Goal: Task Accomplishment & Management: Complete application form

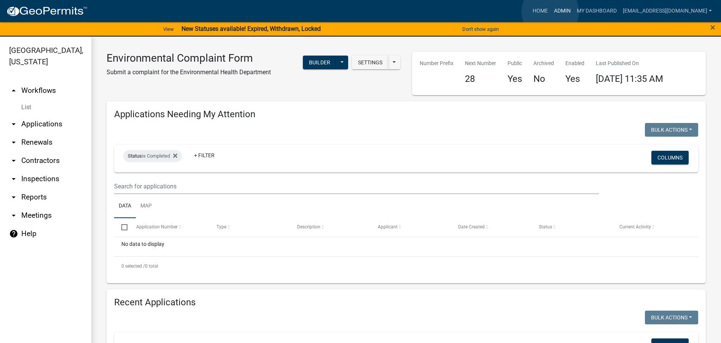
click at [551, 12] on link "Admin" at bounding box center [562, 11] width 23 height 14
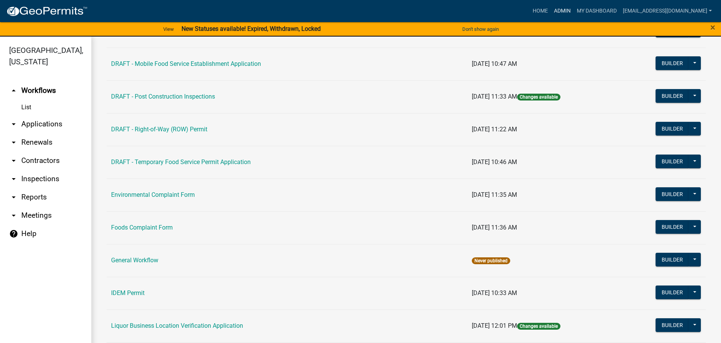
scroll to position [343, 0]
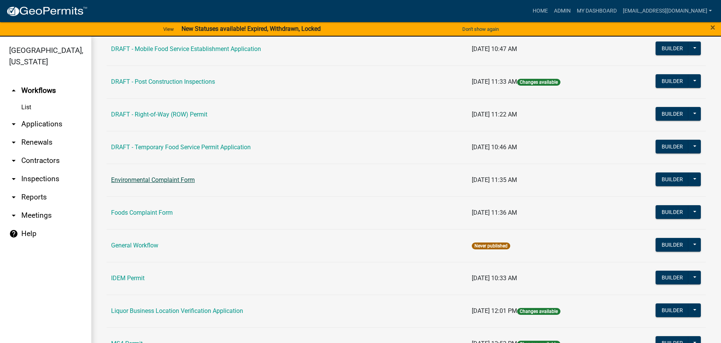
click at [168, 180] on link "Environmental Complaint Form" at bounding box center [153, 179] width 84 height 7
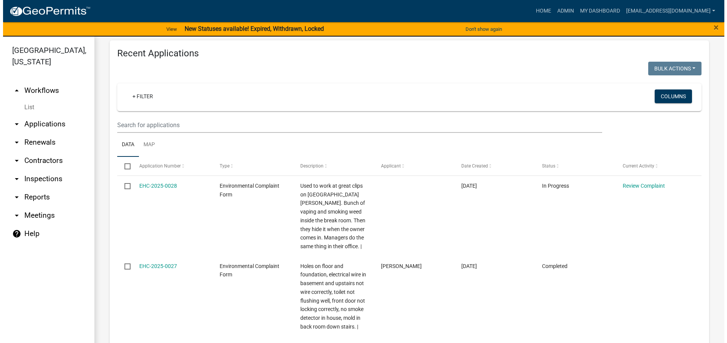
scroll to position [266, 0]
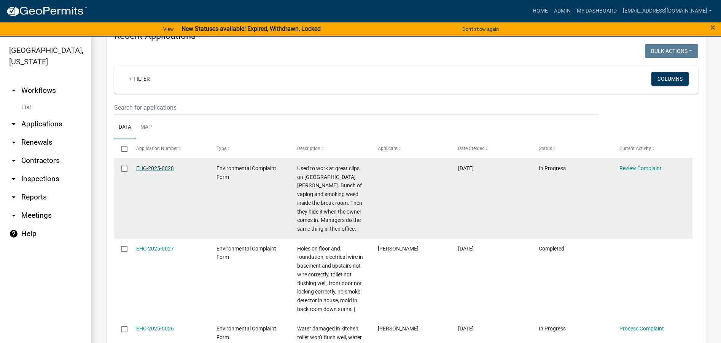
click at [154, 167] on link "EHC-2025-0028" at bounding box center [155, 168] width 38 height 6
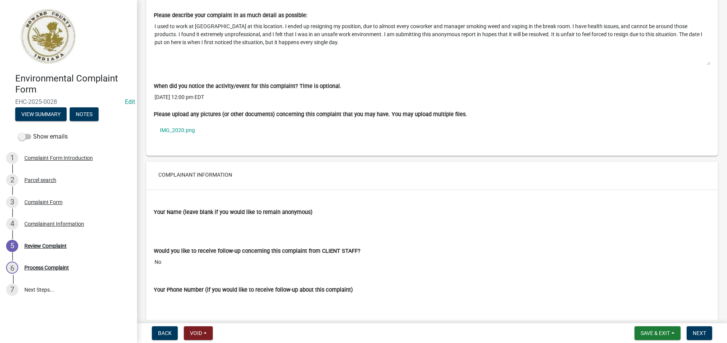
scroll to position [543, 0]
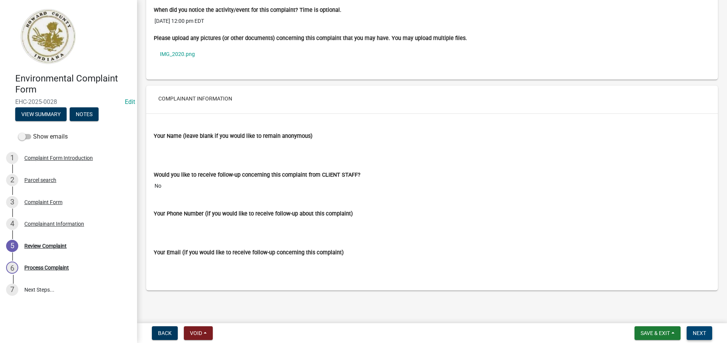
click at [703, 333] on span "Next" at bounding box center [699, 333] width 13 height 6
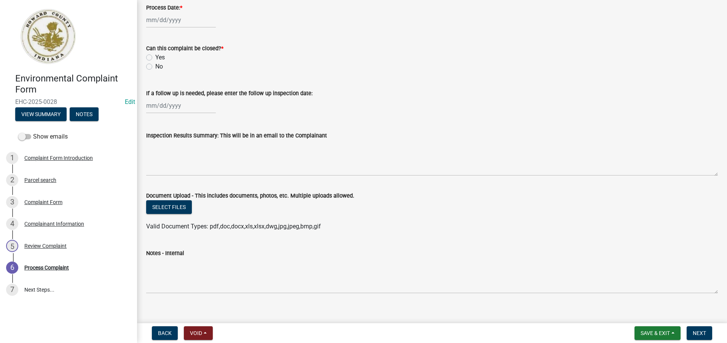
scroll to position [370, 0]
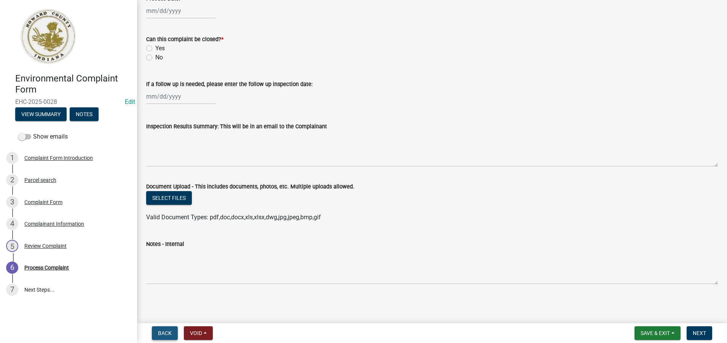
click at [166, 336] on span "Back" at bounding box center [165, 333] width 14 height 6
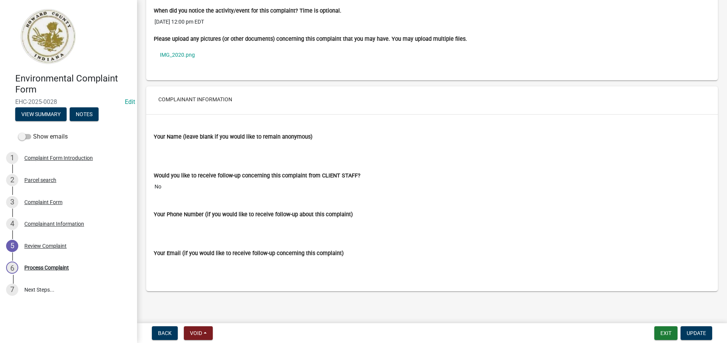
scroll to position [543, 0]
click at [692, 334] on span "Update" at bounding box center [696, 333] width 19 height 6
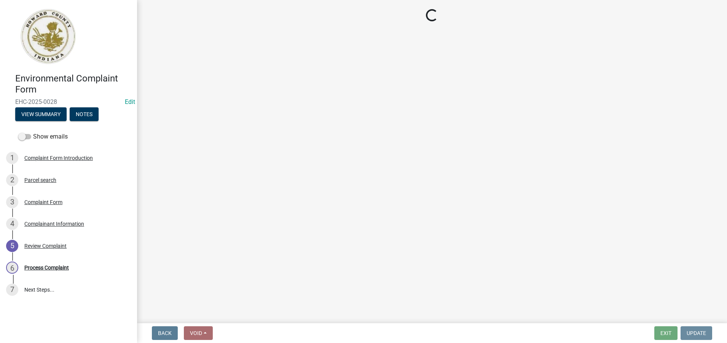
scroll to position [0, 0]
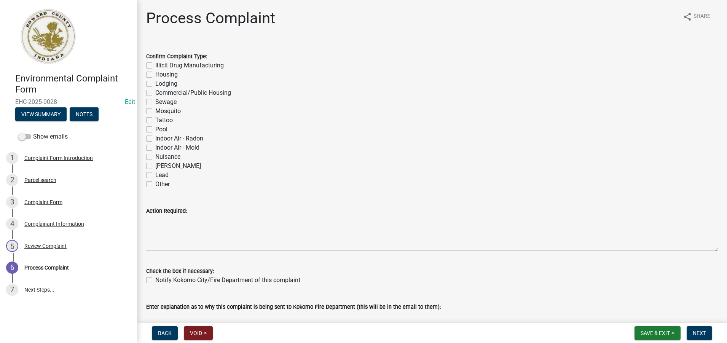
click at [155, 185] on label "Other" at bounding box center [162, 184] width 14 height 9
click at [155, 185] on input "Other" at bounding box center [157, 182] width 5 height 5
checkbox input "true"
checkbox input "false"
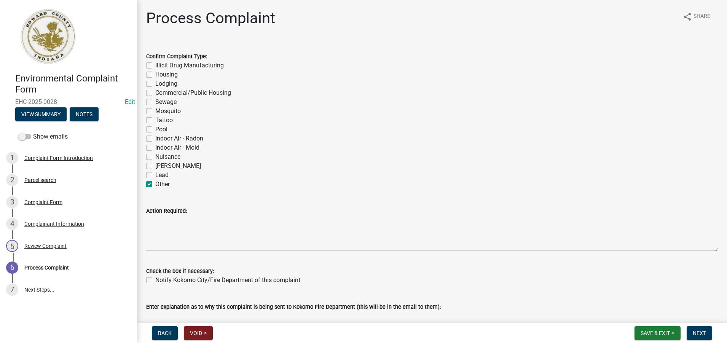
checkbox input "false"
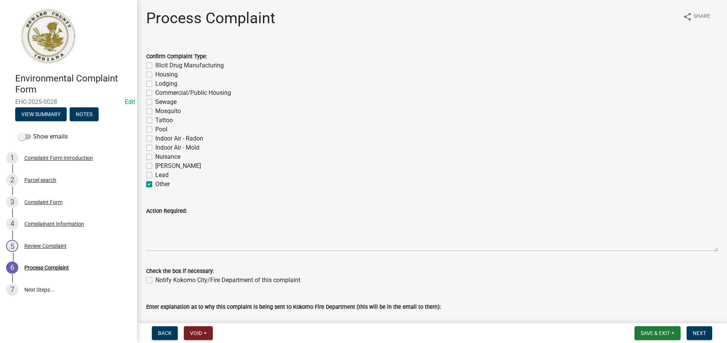
checkbox input "false"
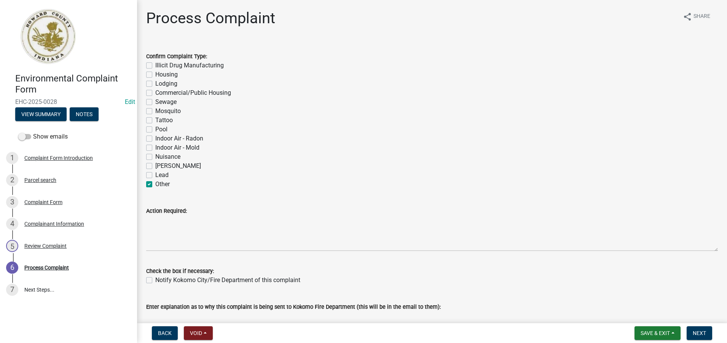
checkbox input "false"
checkbox input "true"
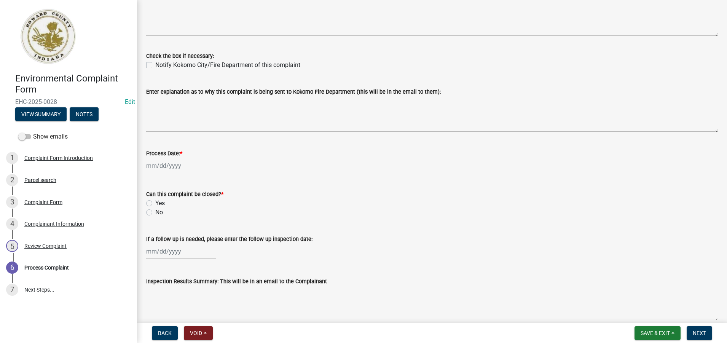
scroll to position [228, 0]
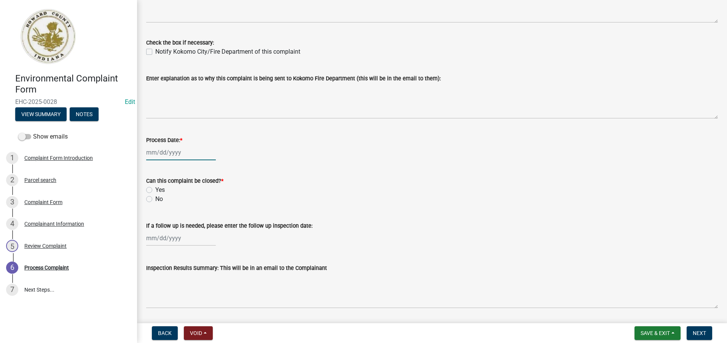
click at [156, 153] on div at bounding box center [181, 153] width 70 height 16
select select "8"
select select "2025"
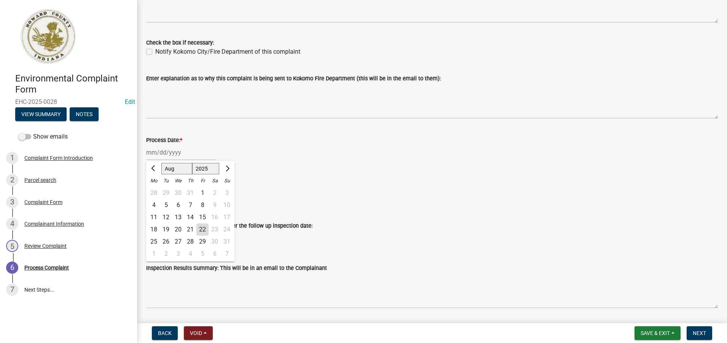
click at [204, 229] on div "22" at bounding box center [202, 229] width 12 height 12
type input "[DATE]"
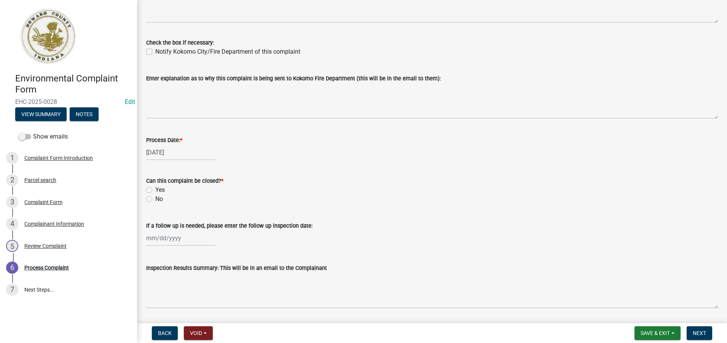
click at [155, 199] on label "No" at bounding box center [159, 199] width 8 height 9
click at [155, 199] on input "No" at bounding box center [157, 197] width 5 height 5
radio input "true"
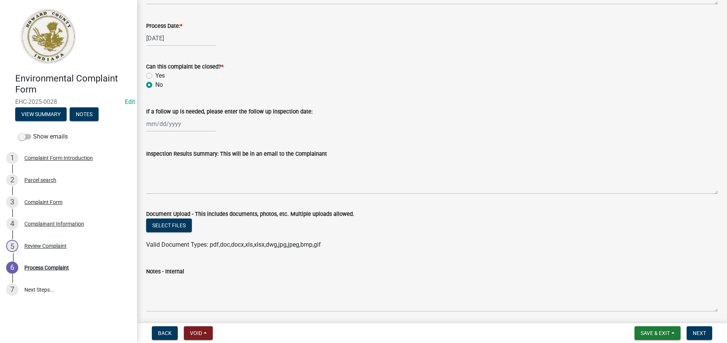
scroll to position [370, 0]
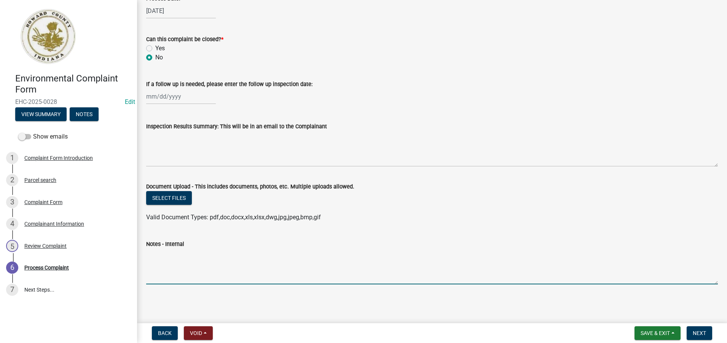
click at [161, 257] on textarea "Notes - Internal" at bounding box center [432, 267] width 572 height 36
type textarea "***[DATE]- Received complaint [DATE]. I will visit site to investigate. (YD)"
click at [694, 332] on span "Next" at bounding box center [699, 333] width 13 height 6
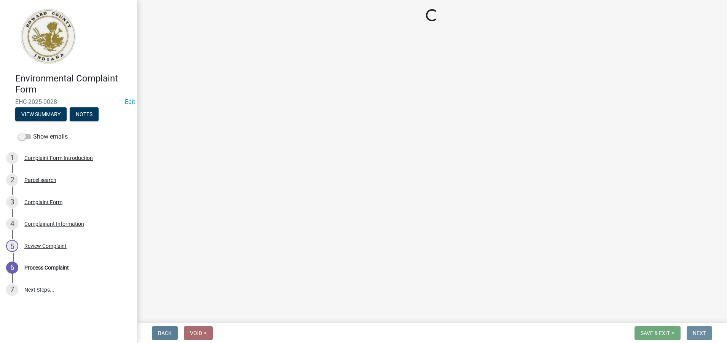
scroll to position [0, 0]
select select "27560442-e6ff-4b87-9ac8-a6e029971116"
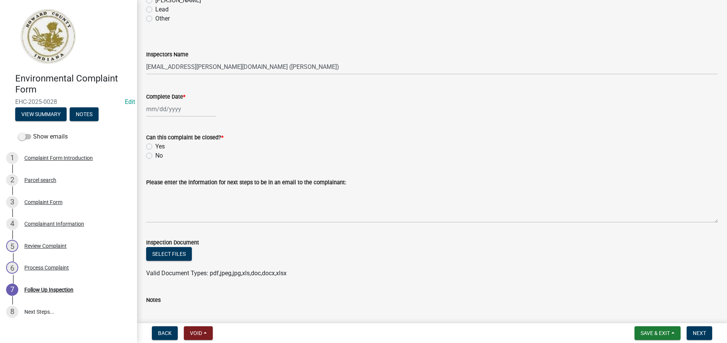
scroll to position [107, 0]
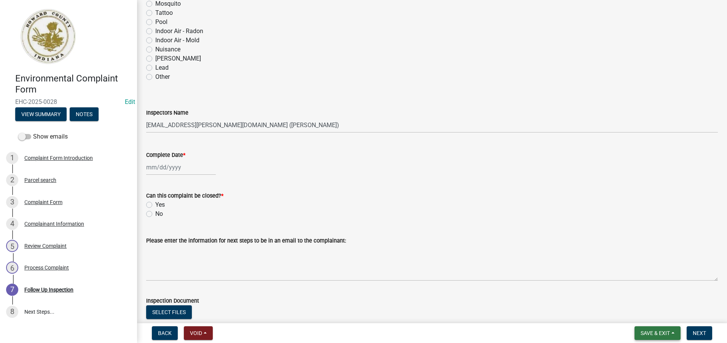
click at [643, 332] on span "Save & Exit" at bounding box center [655, 333] width 29 height 6
click at [641, 314] on button "Save & Exit" at bounding box center [650, 313] width 61 height 18
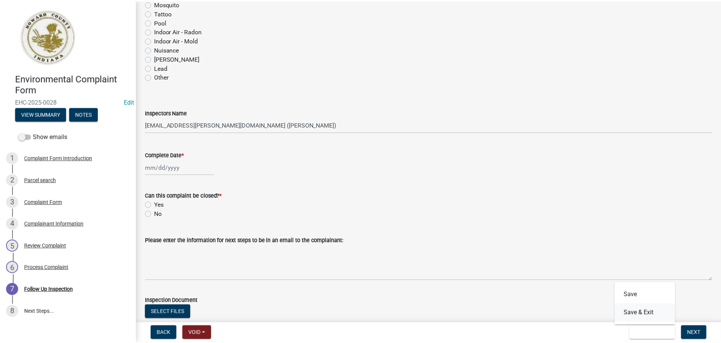
scroll to position [0, 0]
